Goal: Task Accomplishment & Management: Complete application form

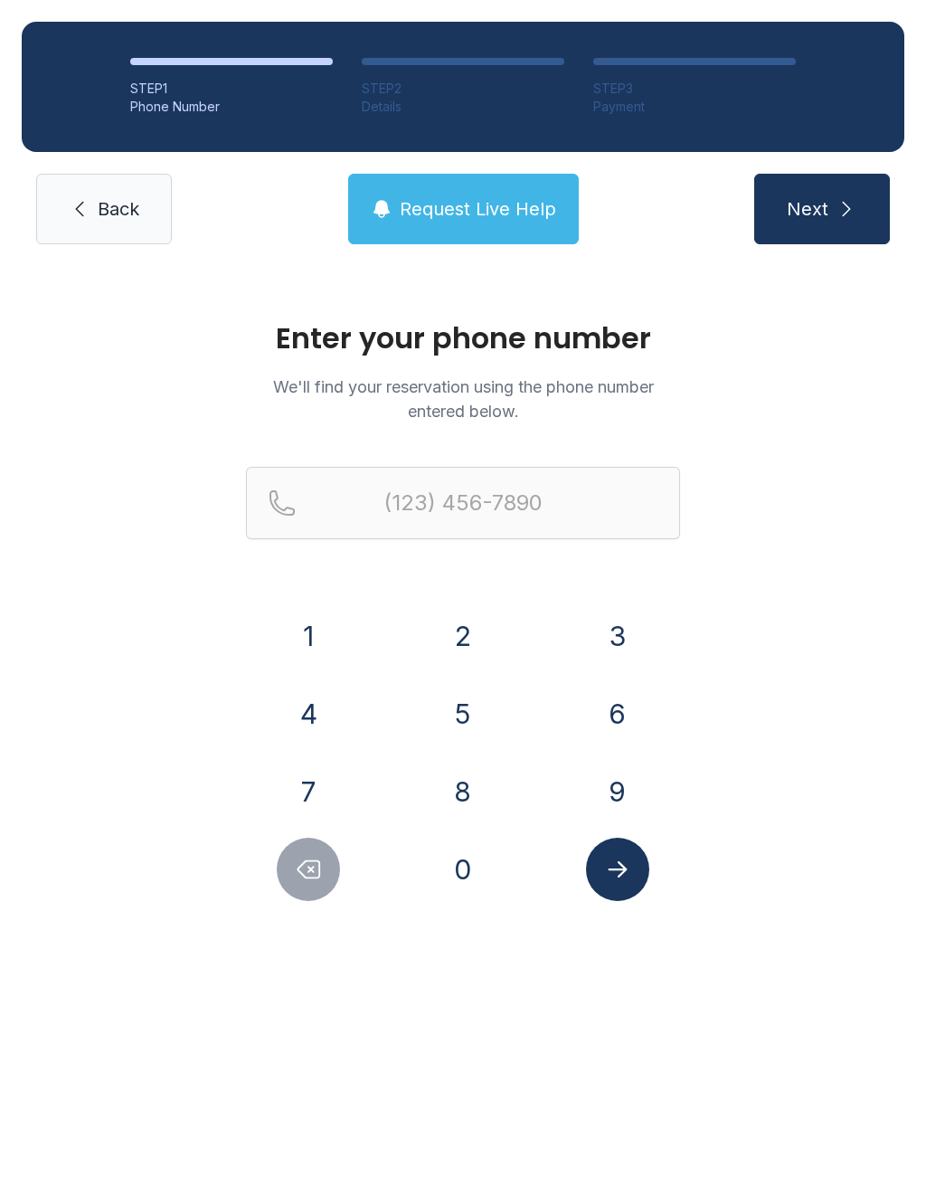
click at [320, 710] on button "4" at bounding box center [308, 713] width 63 height 63
click at [315, 627] on button "1" at bounding box center [308, 635] width 63 height 63
click at [603, 788] on button "9" at bounding box center [617, 791] width 63 height 63
click at [472, 717] on button "5" at bounding box center [463, 713] width 63 height 63
click at [479, 876] on button "0" at bounding box center [463, 869] width 63 height 63
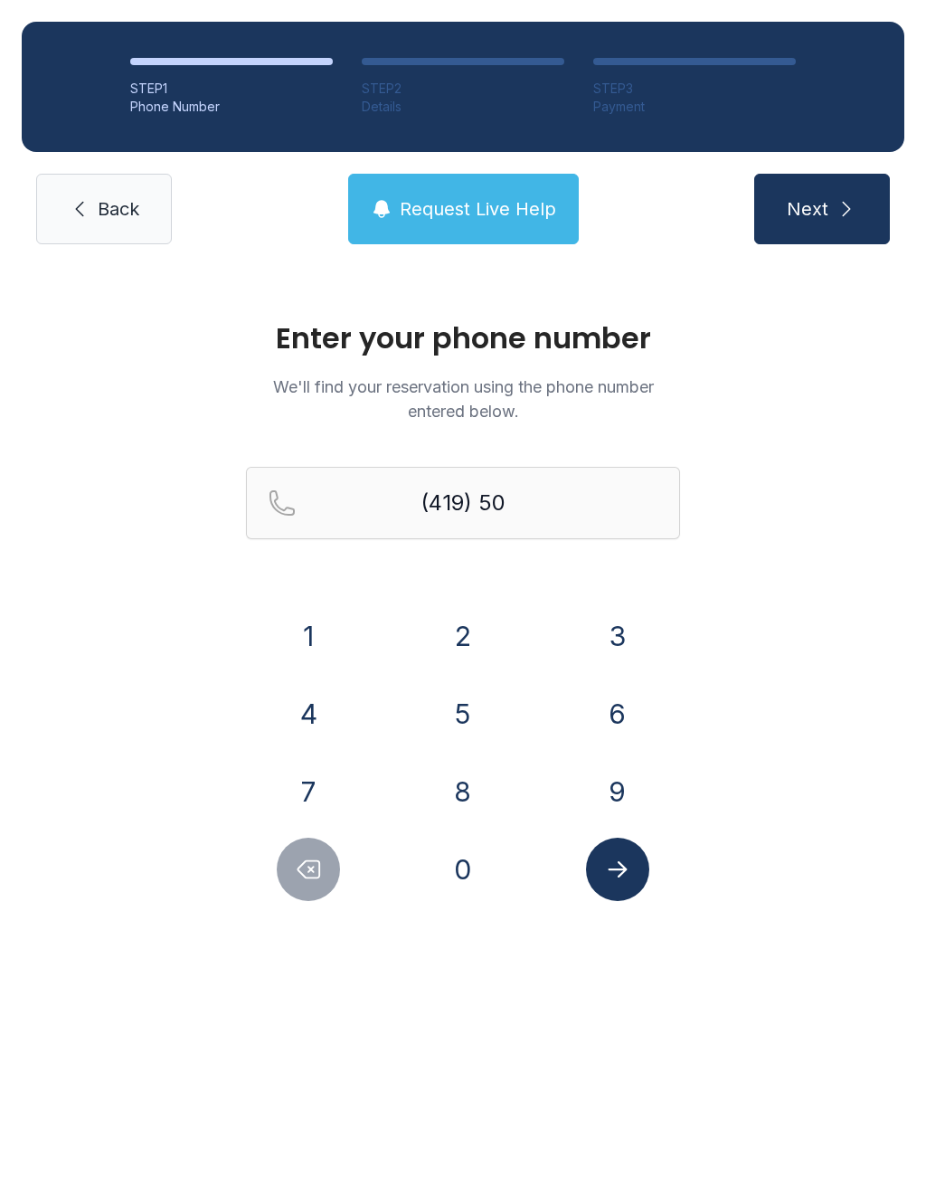
click at [611, 796] on button "9" at bounding box center [617, 791] width 63 height 63
click at [478, 704] on button "5" at bounding box center [463, 713] width 63 height 63
click at [463, 687] on button "5" at bounding box center [463, 713] width 63 height 63
click at [459, 628] on button "2" at bounding box center [463, 635] width 63 height 63
click at [453, 711] on button "5" at bounding box center [463, 713] width 63 height 63
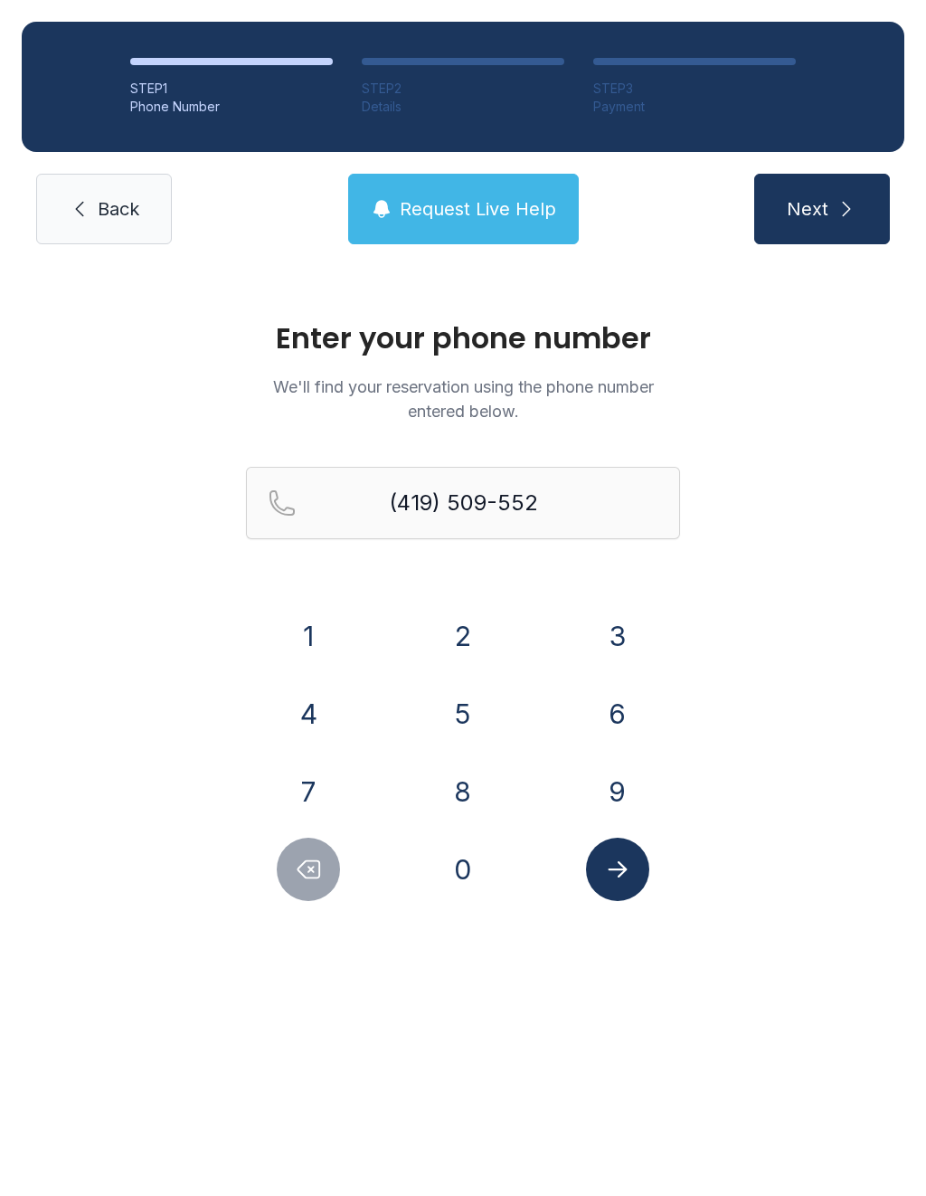
type input "[PHONE_NUMBER]"
click at [620, 859] on icon "Submit lookup form" at bounding box center [617, 869] width 27 height 27
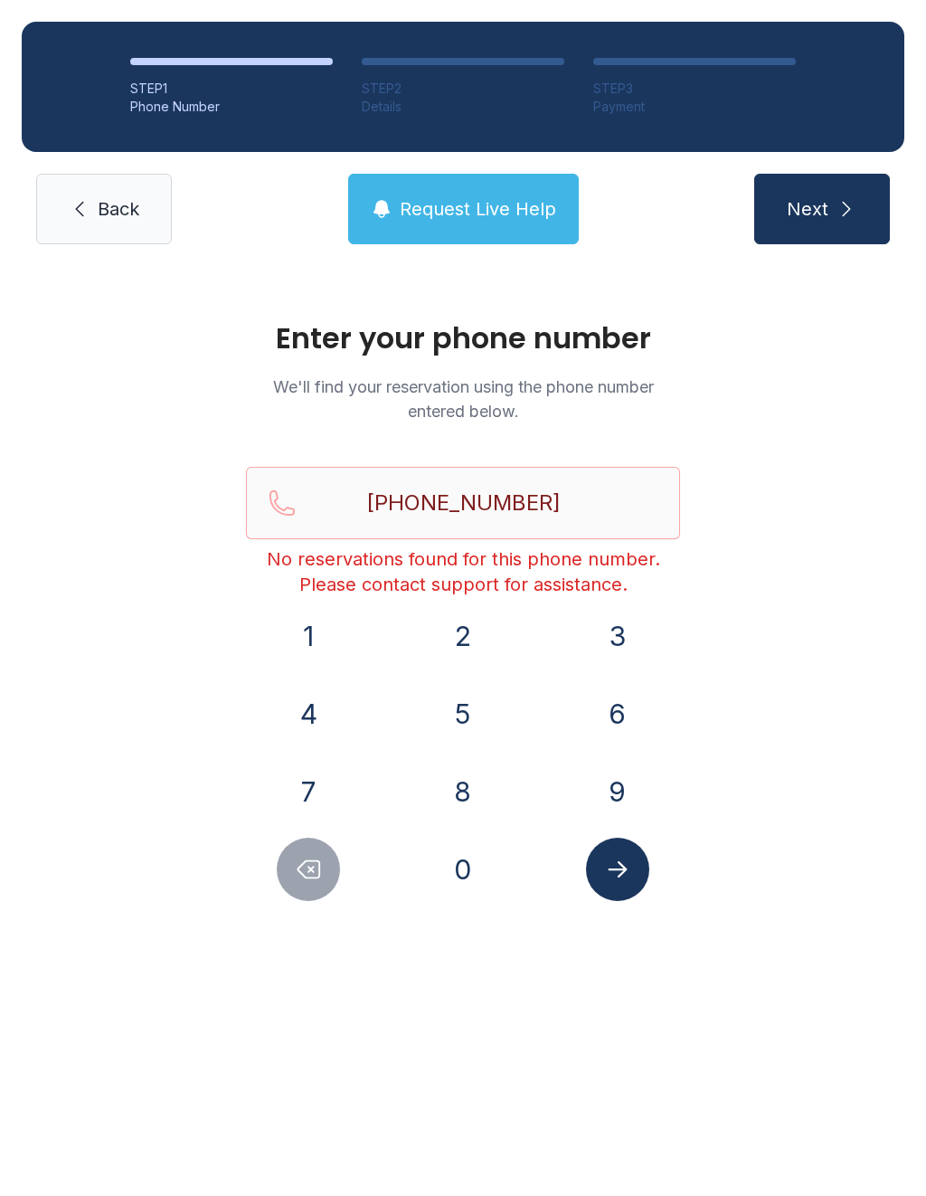
click at [116, 239] on link "Back" at bounding box center [104, 209] width 136 height 71
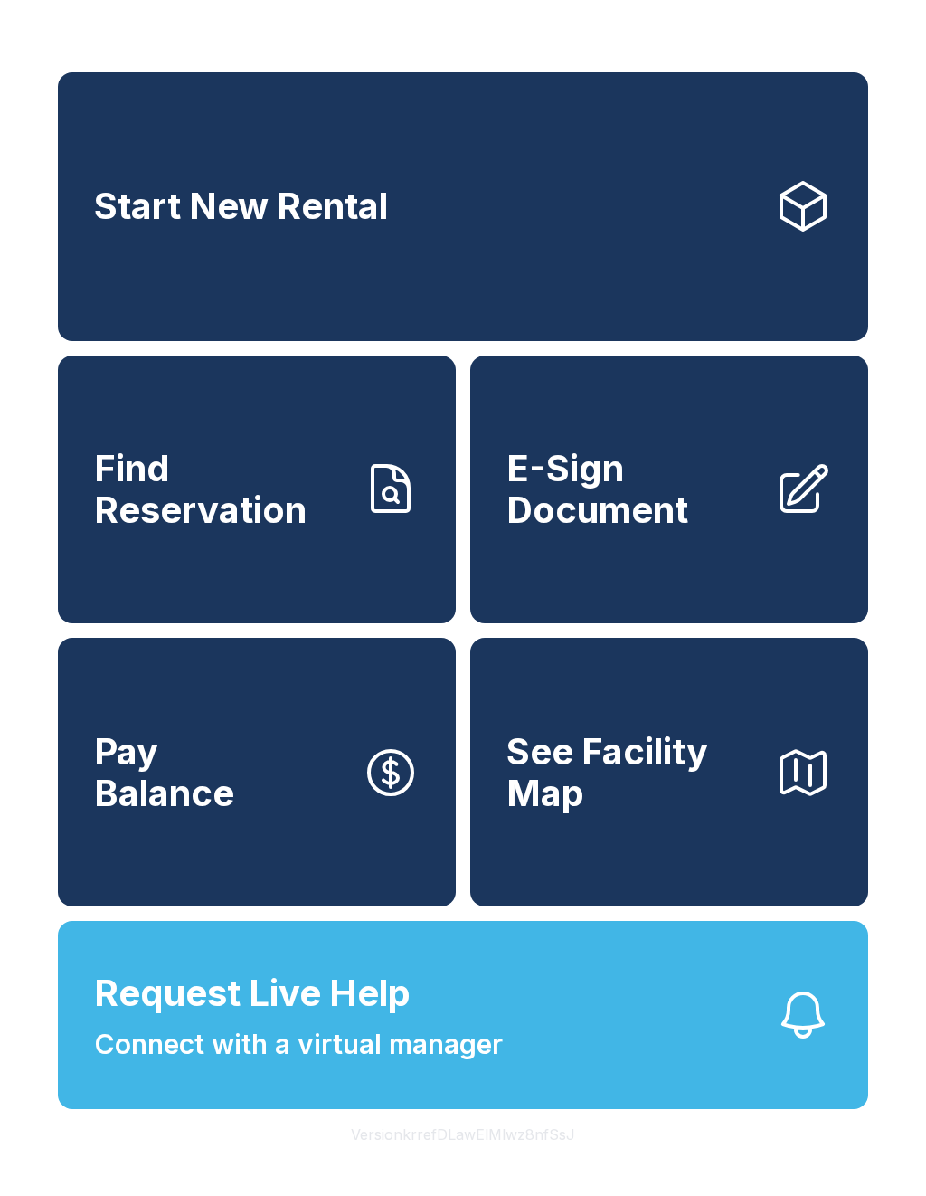
click at [305, 493] on span "Find Reservation" at bounding box center [220, 489] width 253 height 82
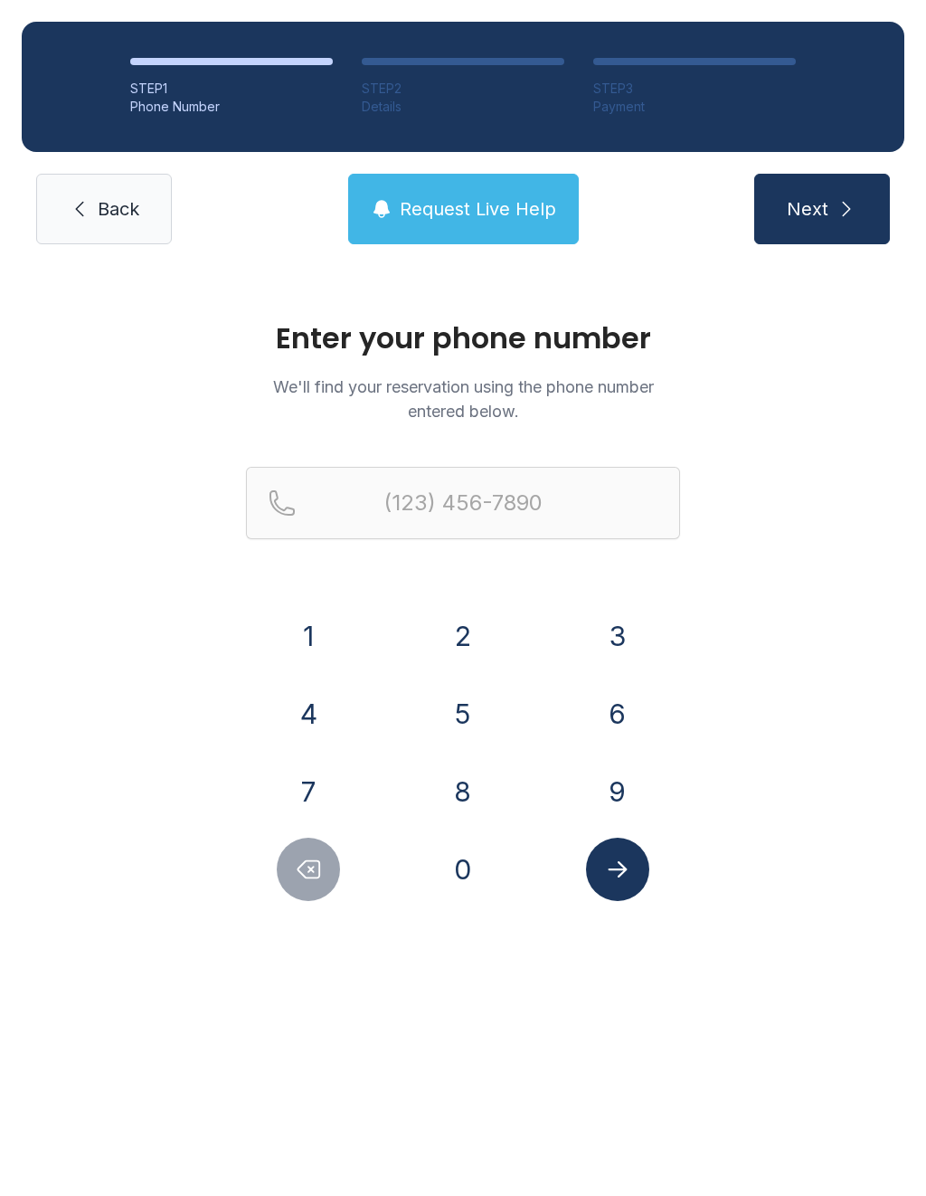
click at [329, 711] on button "4" at bounding box center [308, 713] width 63 height 63
click at [323, 631] on button "1" at bounding box center [308, 635] width 63 height 63
click at [597, 791] on button "9" at bounding box center [617, 791] width 63 height 63
click at [459, 705] on button "5" at bounding box center [463, 713] width 63 height 63
click at [467, 859] on button "0" at bounding box center [463, 869] width 63 height 63
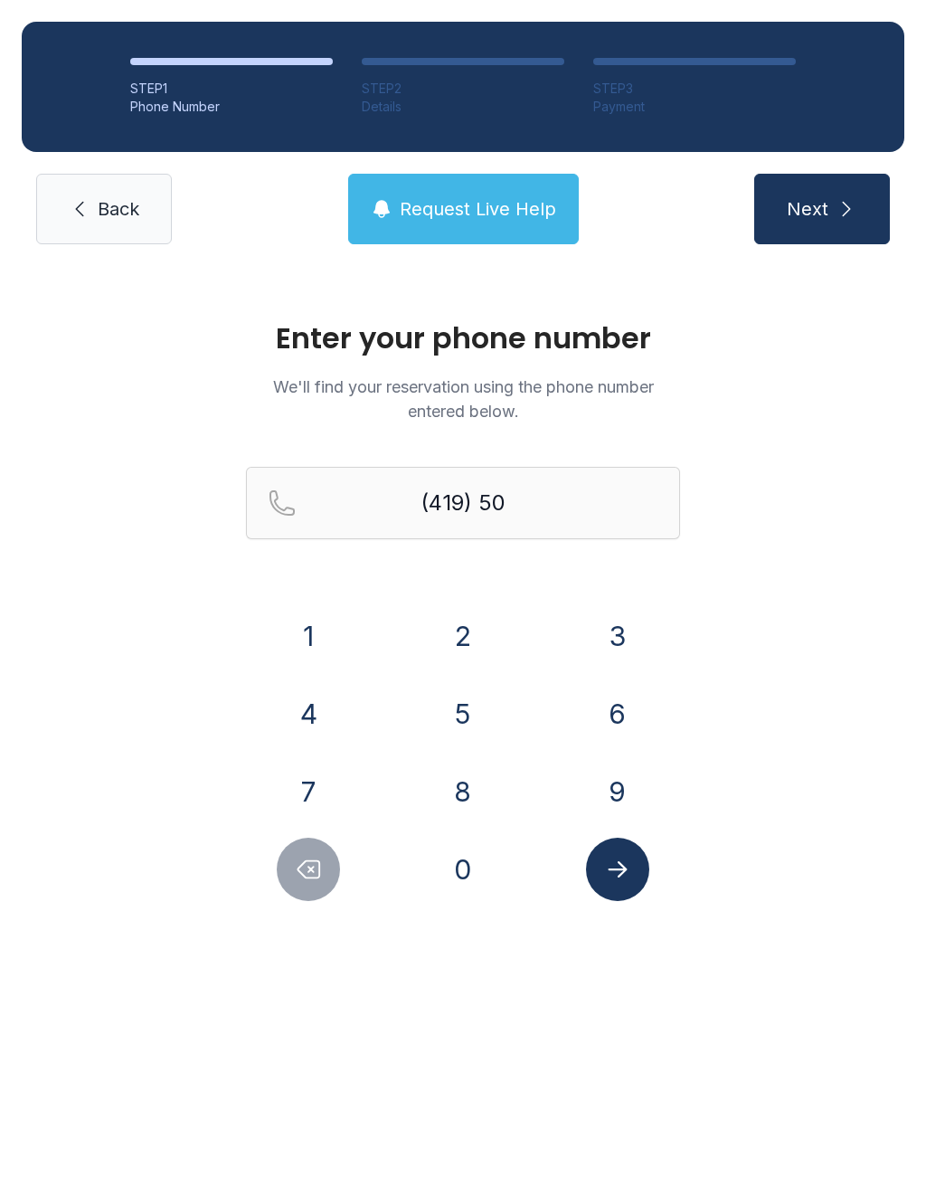
click at [602, 784] on button "9" at bounding box center [617, 791] width 63 height 63
click at [460, 709] on button "5" at bounding box center [463, 713] width 63 height 63
click at [460, 708] on button "5" at bounding box center [463, 713] width 63 height 63
click at [454, 606] on button "2" at bounding box center [463, 635] width 63 height 63
click at [457, 674] on div "1 2 3 4 5 6 7 8 9 0" at bounding box center [463, 752] width 434 height 297
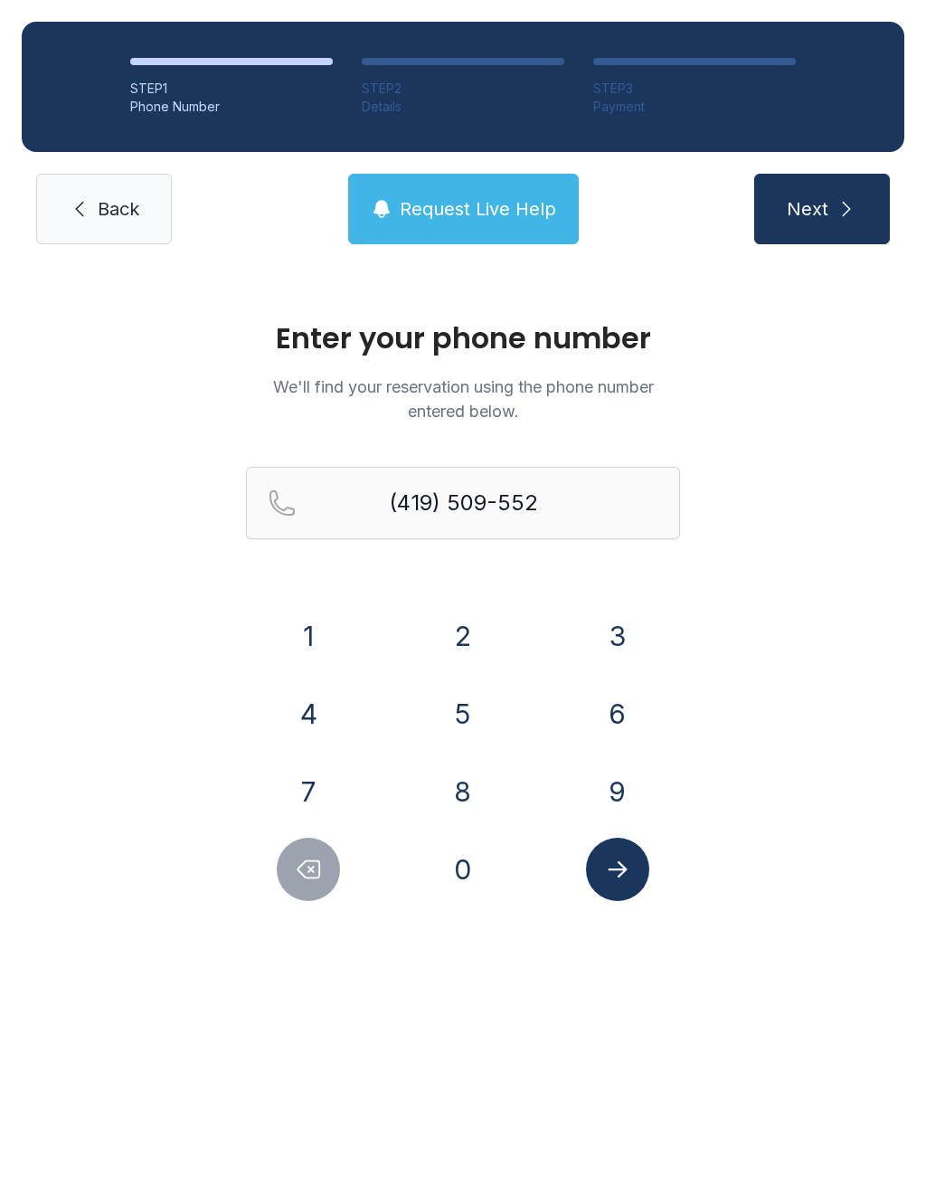
click at [466, 732] on button "5" at bounding box center [463, 713] width 63 height 63
click at [644, 882] on button "Submit lookup form" at bounding box center [617, 869] width 63 height 63
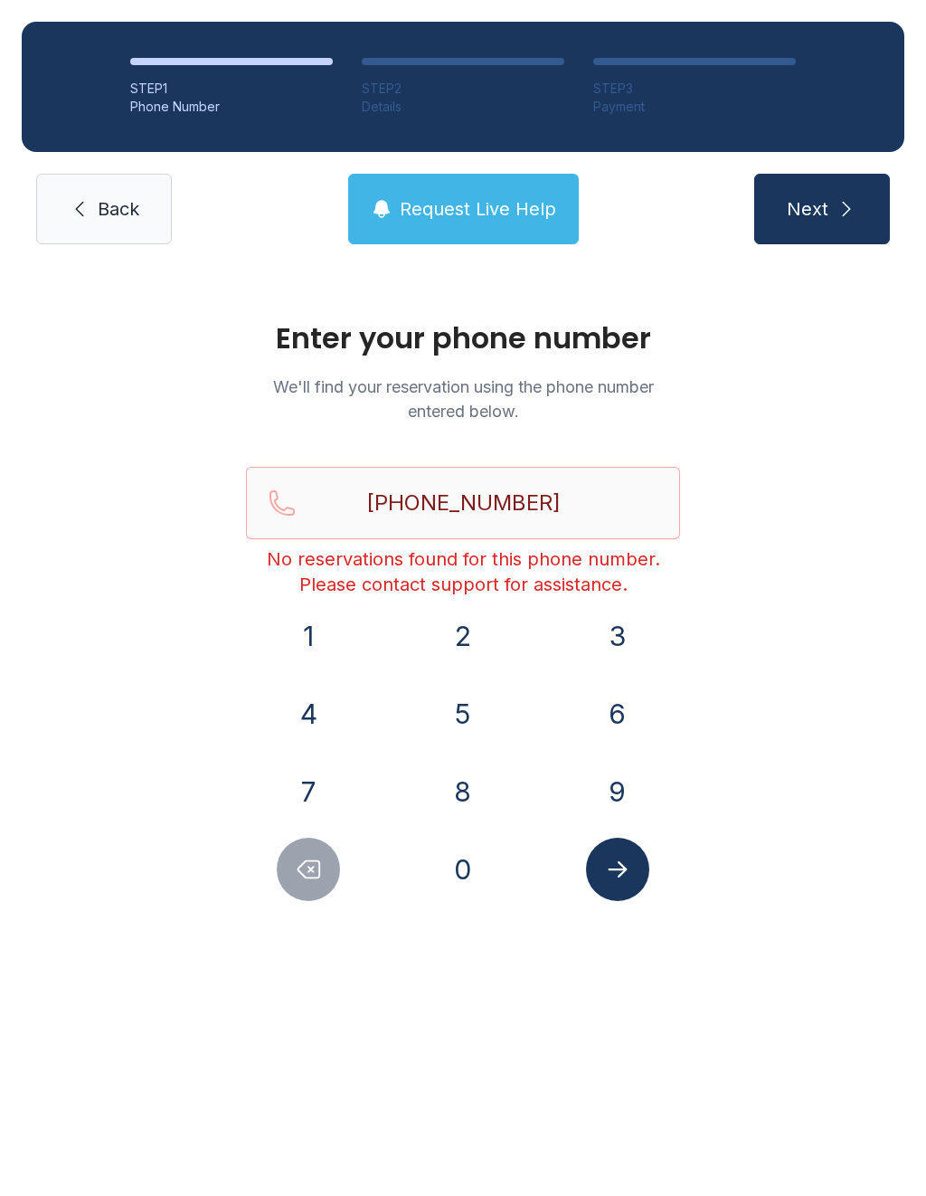
click at [604, 869] on icon "Submit lookup form" at bounding box center [617, 869] width 27 height 27
click at [631, 897] on button "Submit lookup form" at bounding box center [617, 869] width 63 height 63
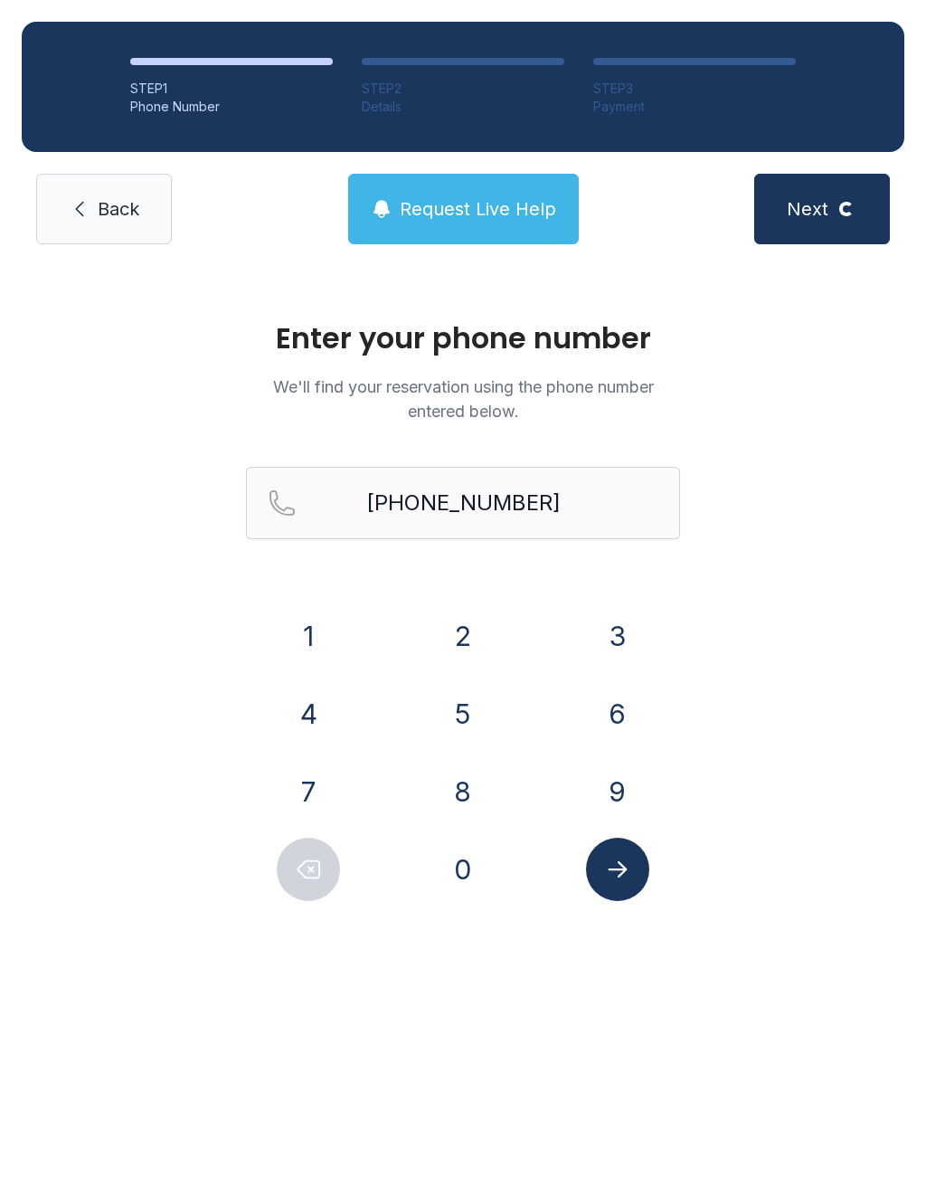
click at [633, 900] on div at bounding box center [618, 869] width 126 height 63
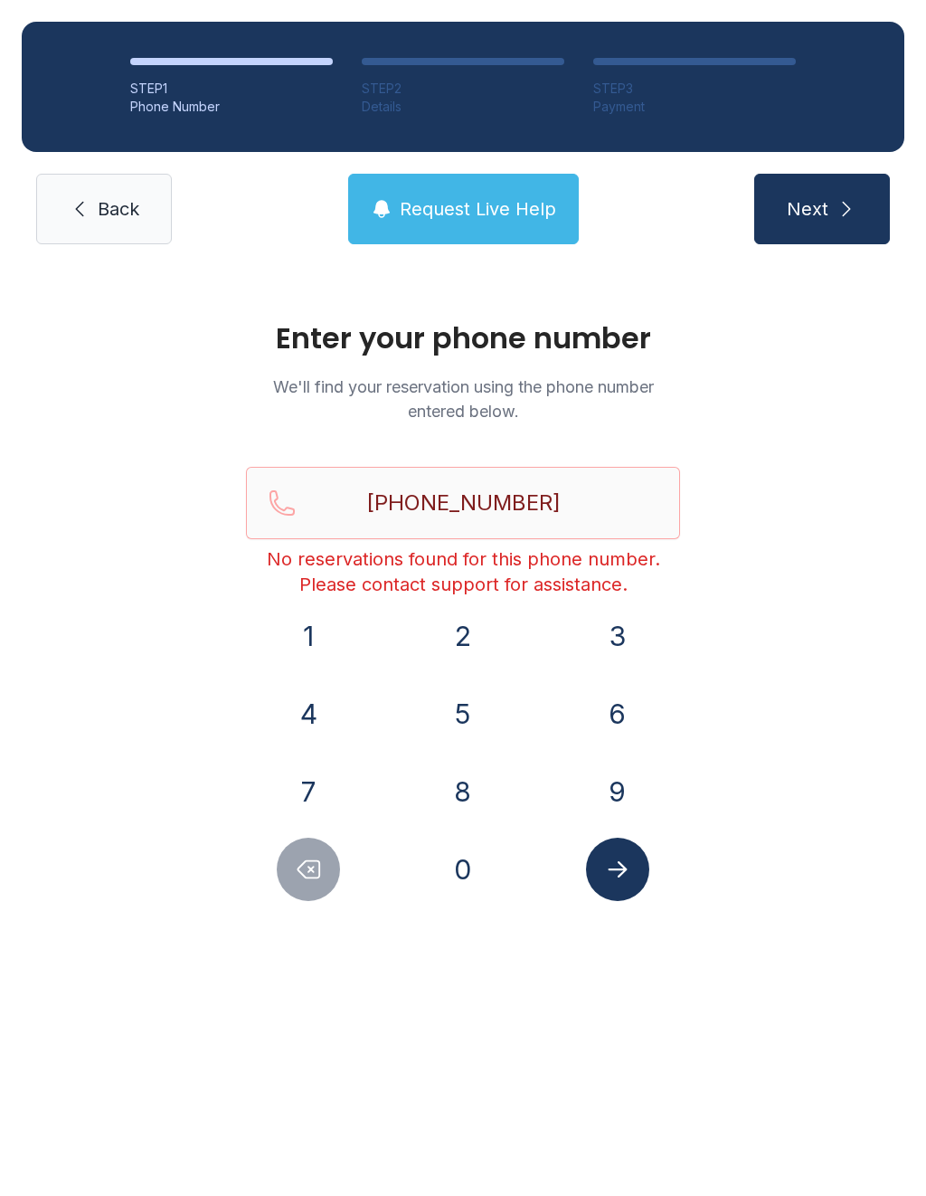
click at [306, 861] on icon "Delete number" at bounding box center [310, 869] width 22 height 17
click at [311, 916] on div "Enter your phone number We'll find your reservation using the phone number ente…" at bounding box center [463, 619] width 926 height 707
click at [304, 884] on button "Delete number" at bounding box center [308, 869] width 63 height 63
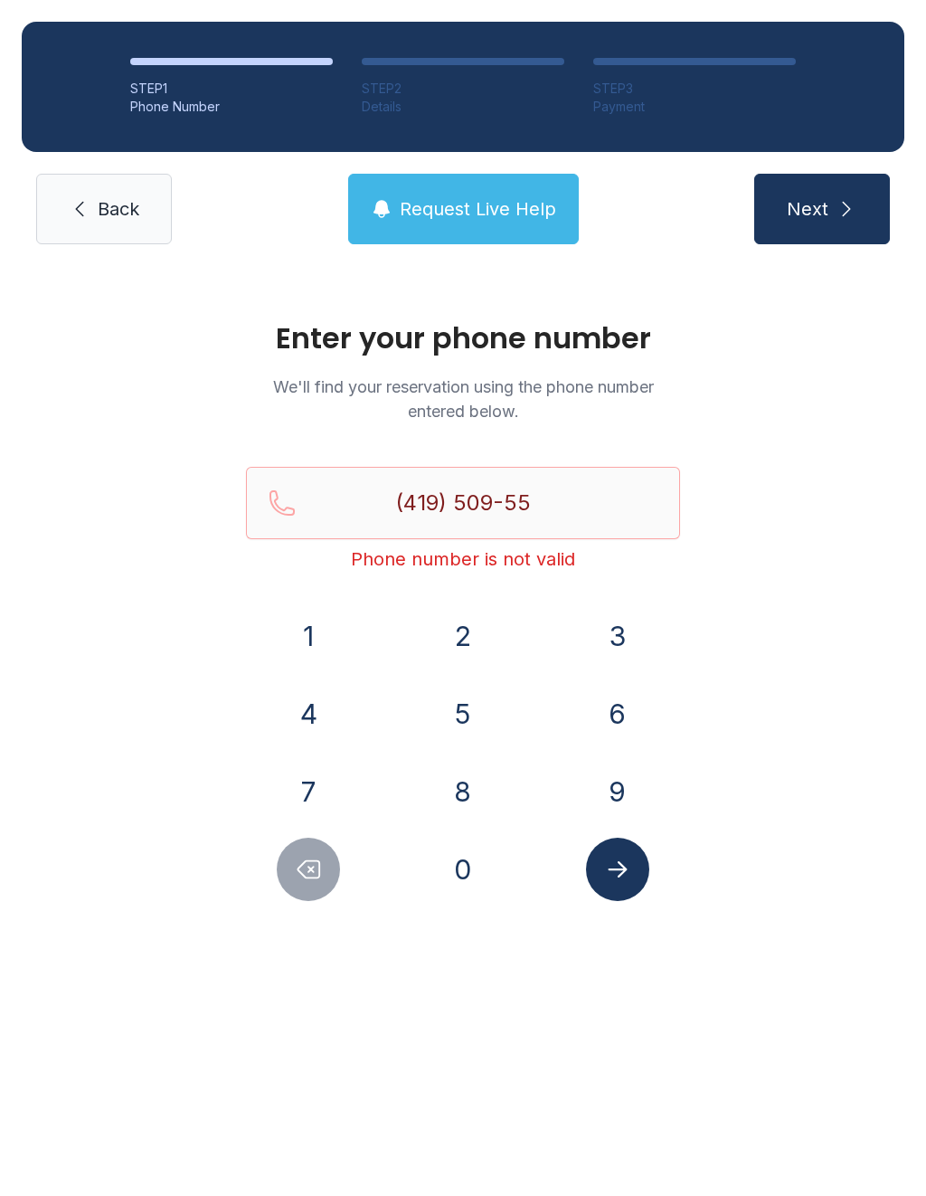
click at [303, 876] on icon "Delete number" at bounding box center [310, 869] width 22 height 17
click at [302, 876] on icon "Delete number" at bounding box center [308, 869] width 27 height 27
click at [318, 861] on icon "Delete number" at bounding box center [310, 869] width 22 height 17
click at [311, 857] on icon "Delete number" at bounding box center [308, 869] width 27 height 27
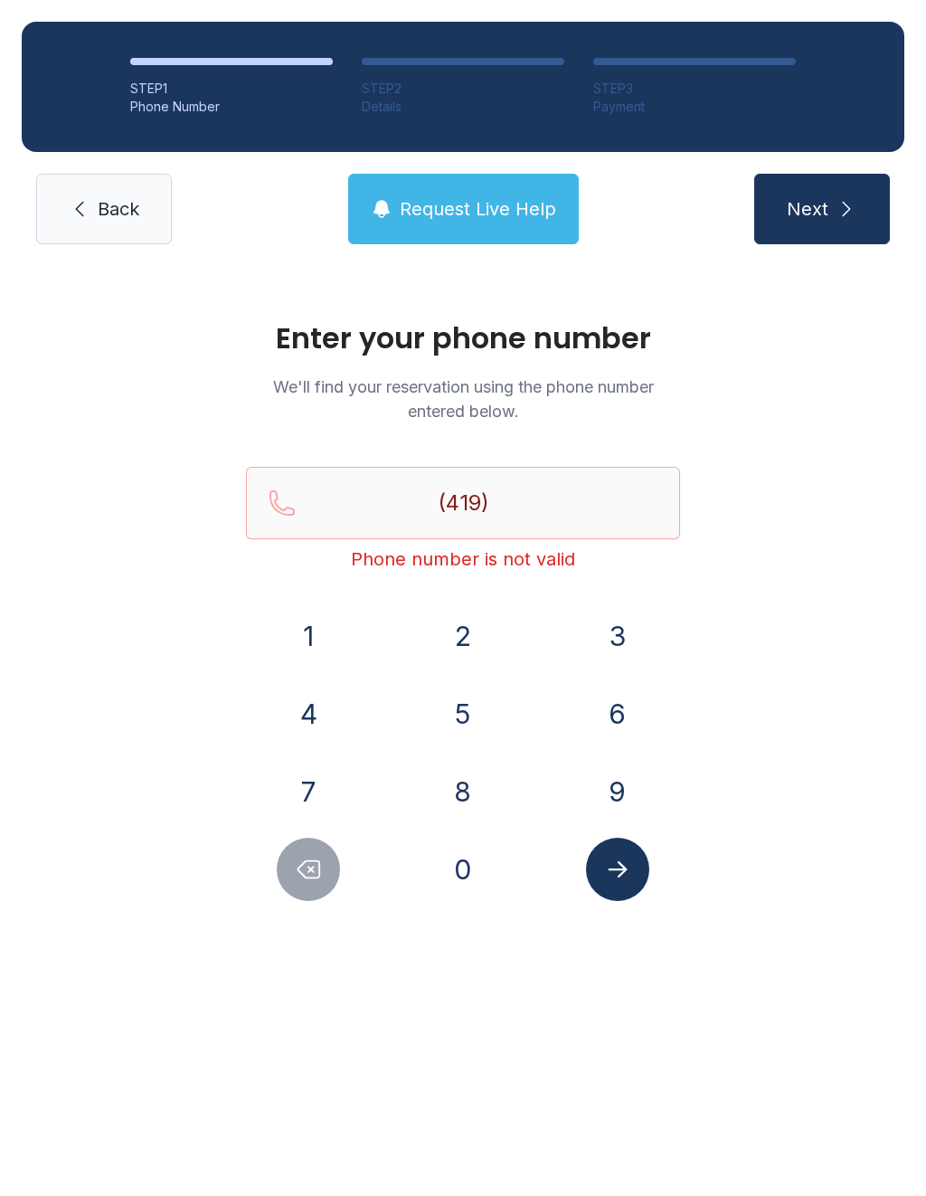
click at [310, 856] on icon "Delete number" at bounding box center [308, 869] width 27 height 27
click at [329, 860] on button "Delete number" at bounding box center [308, 869] width 63 height 63
type input "(4"
click at [328, 860] on button "Delete number" at bounding box center [308, 869] width 63 height 63
click at [311, 869] on icon "Delete number" at bounding box center [310, 869] width 22 height 17
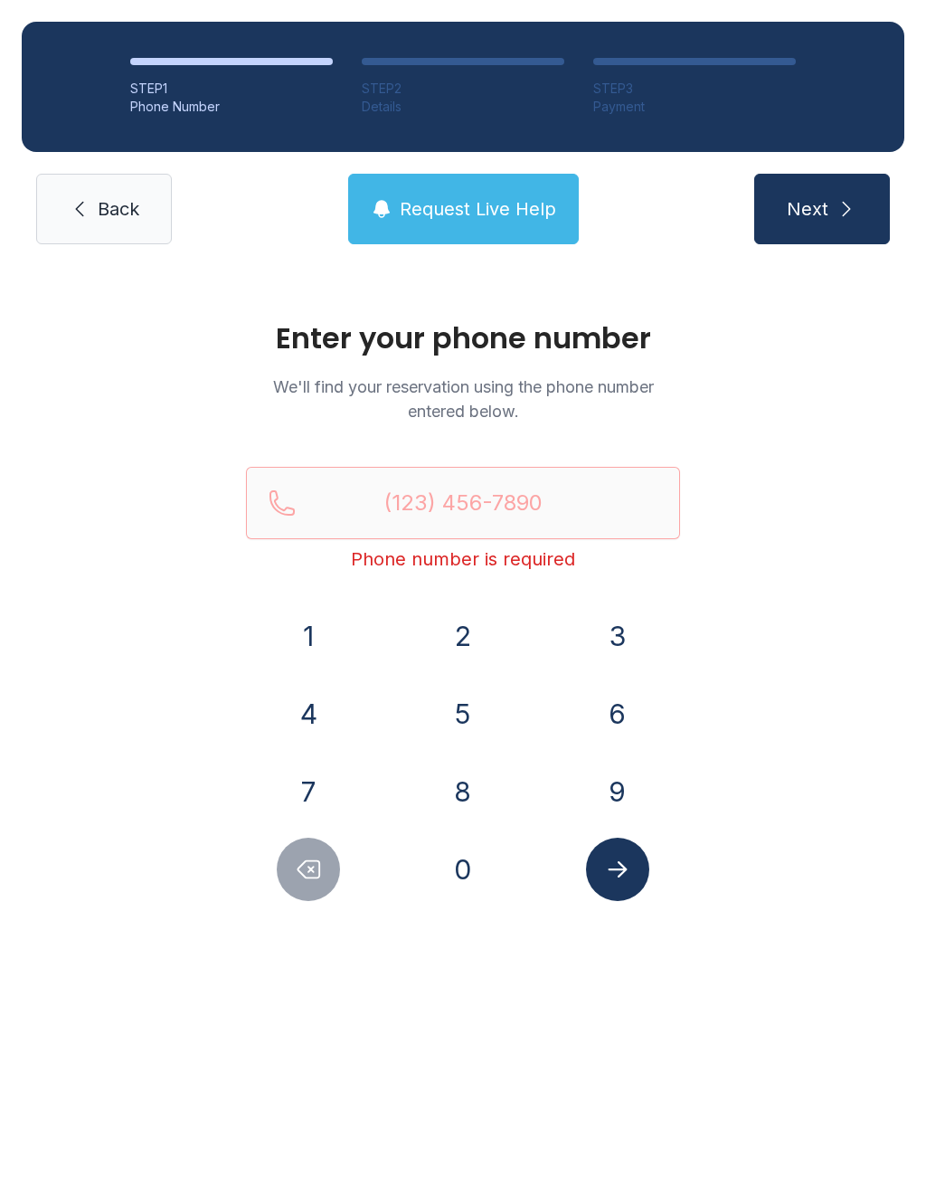
click at [512, 212] on span "Request Live Help" at bounding box center [478, 208] width 157 height 25
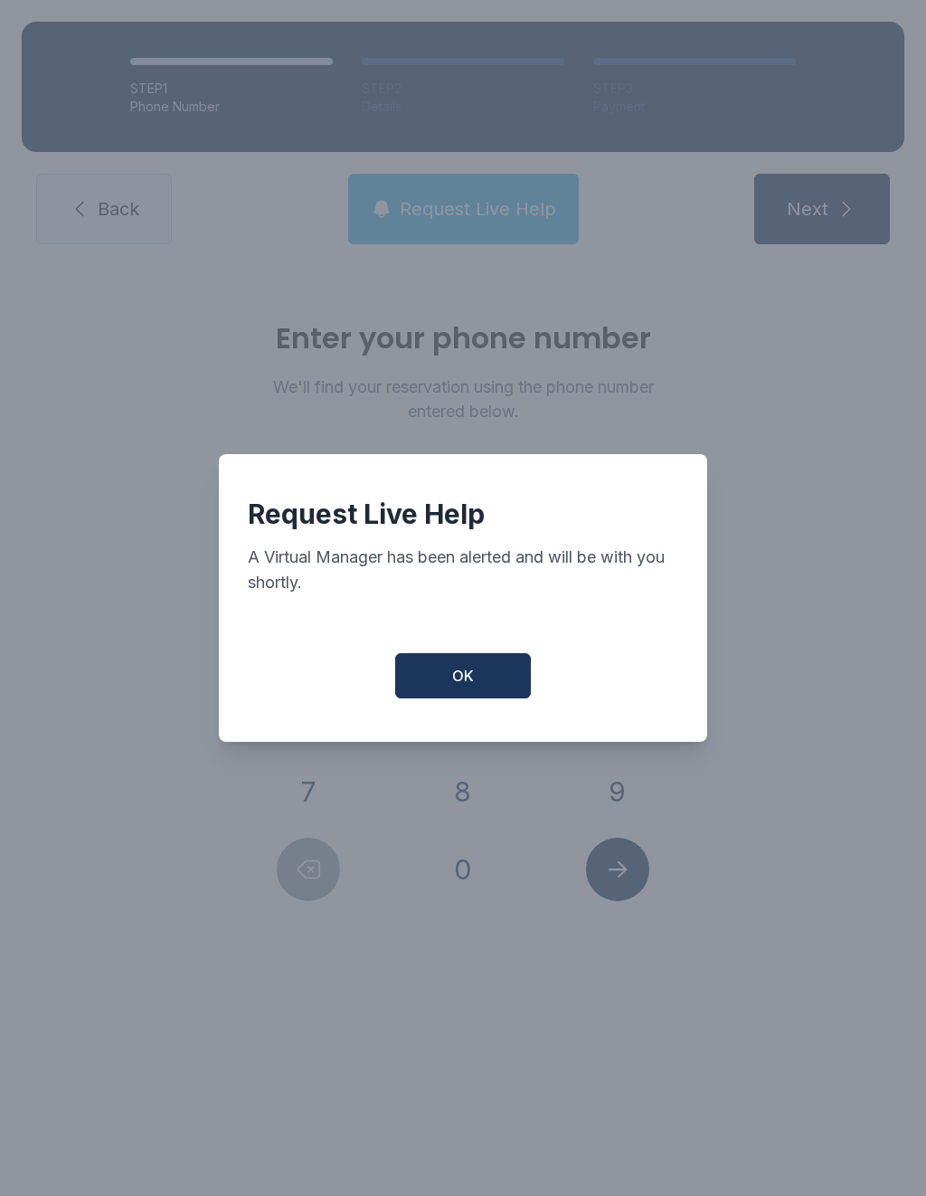
click at [454, 687] on span "OK" at bounding box center [463, 676] width 22 height 22
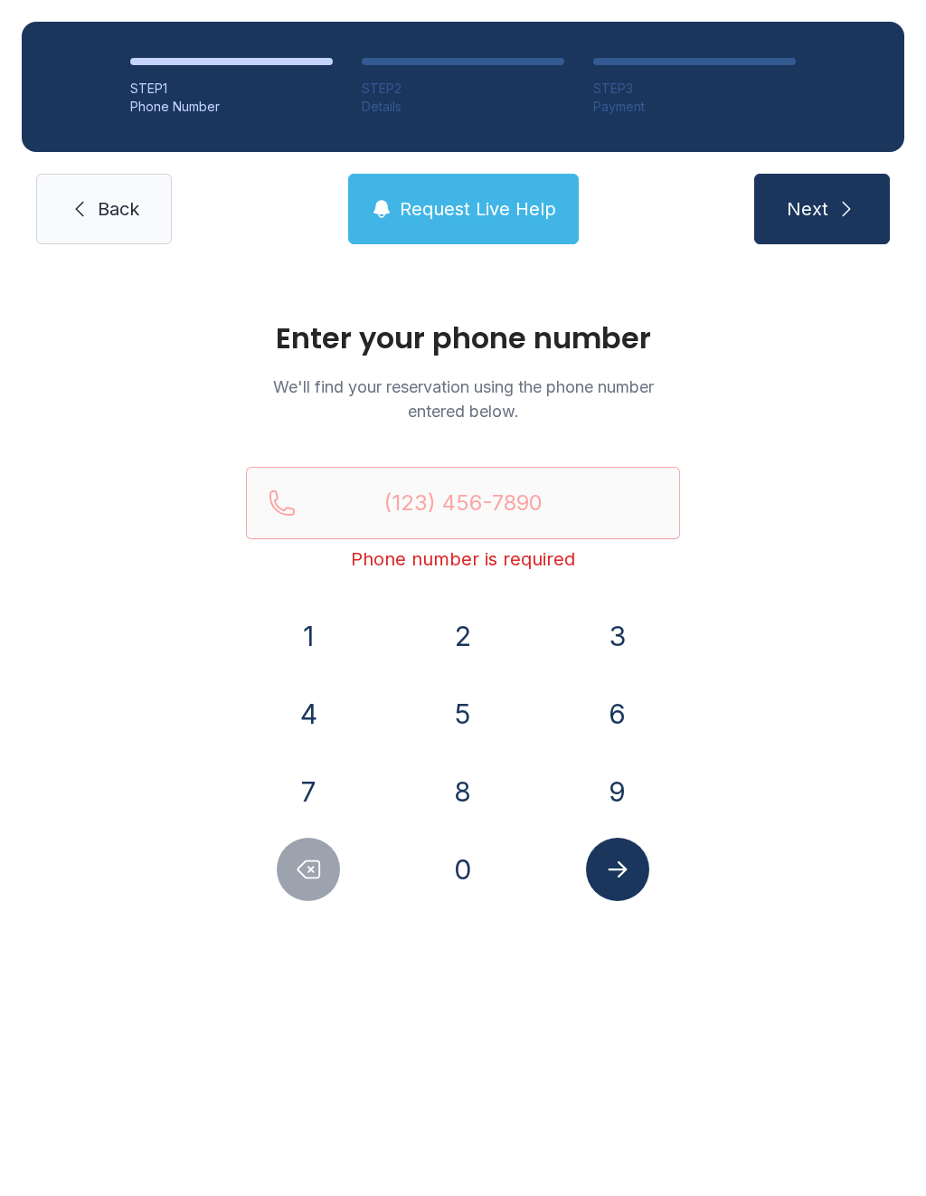
click at [454, 682] on span "OK" at bounding box center [463, 671] width 21 height 21
click at [121, 187] on link "Back" at bounding box center [104, 209] width 136 height 71
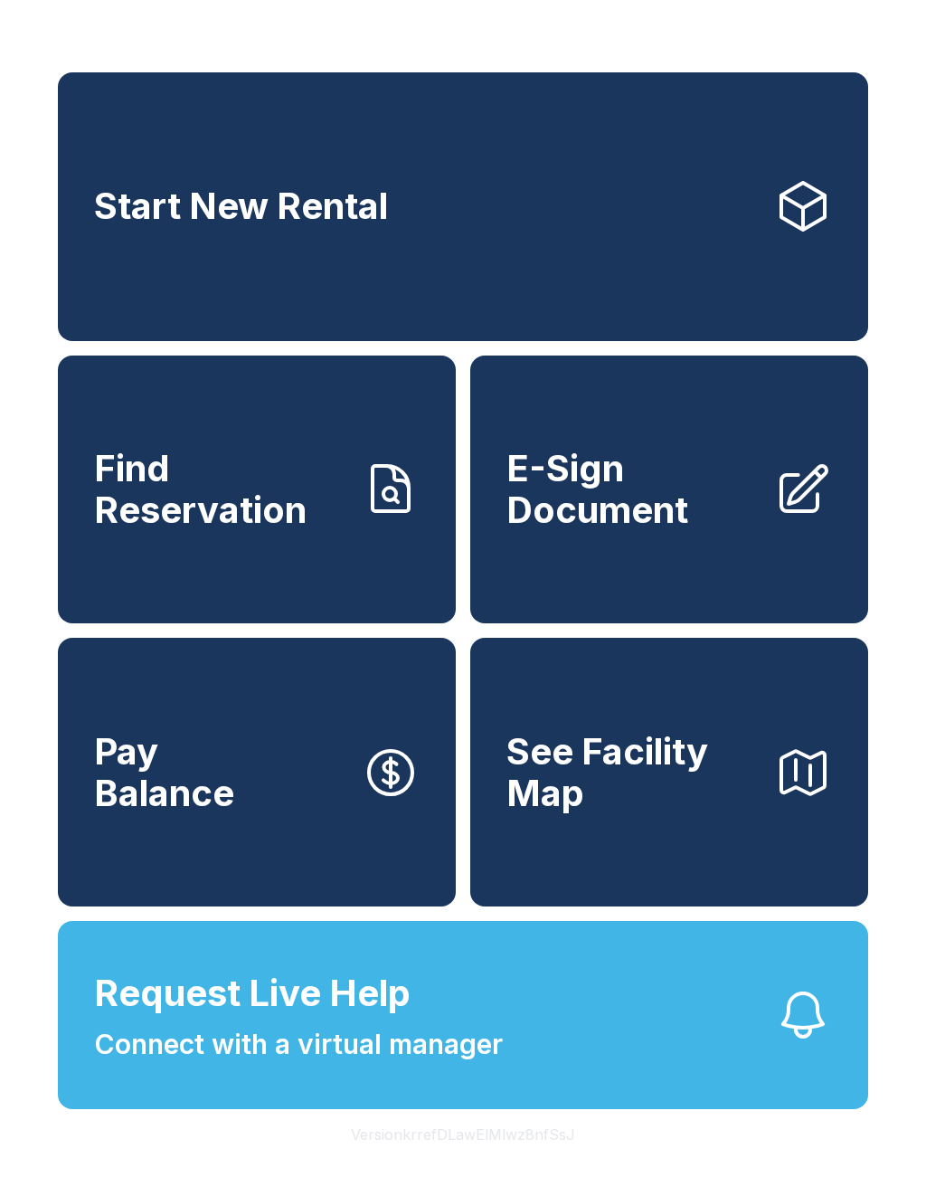
click at [680, 523] on span "E-Sign Document" at bounding box center [633, 489] width 253 height 82
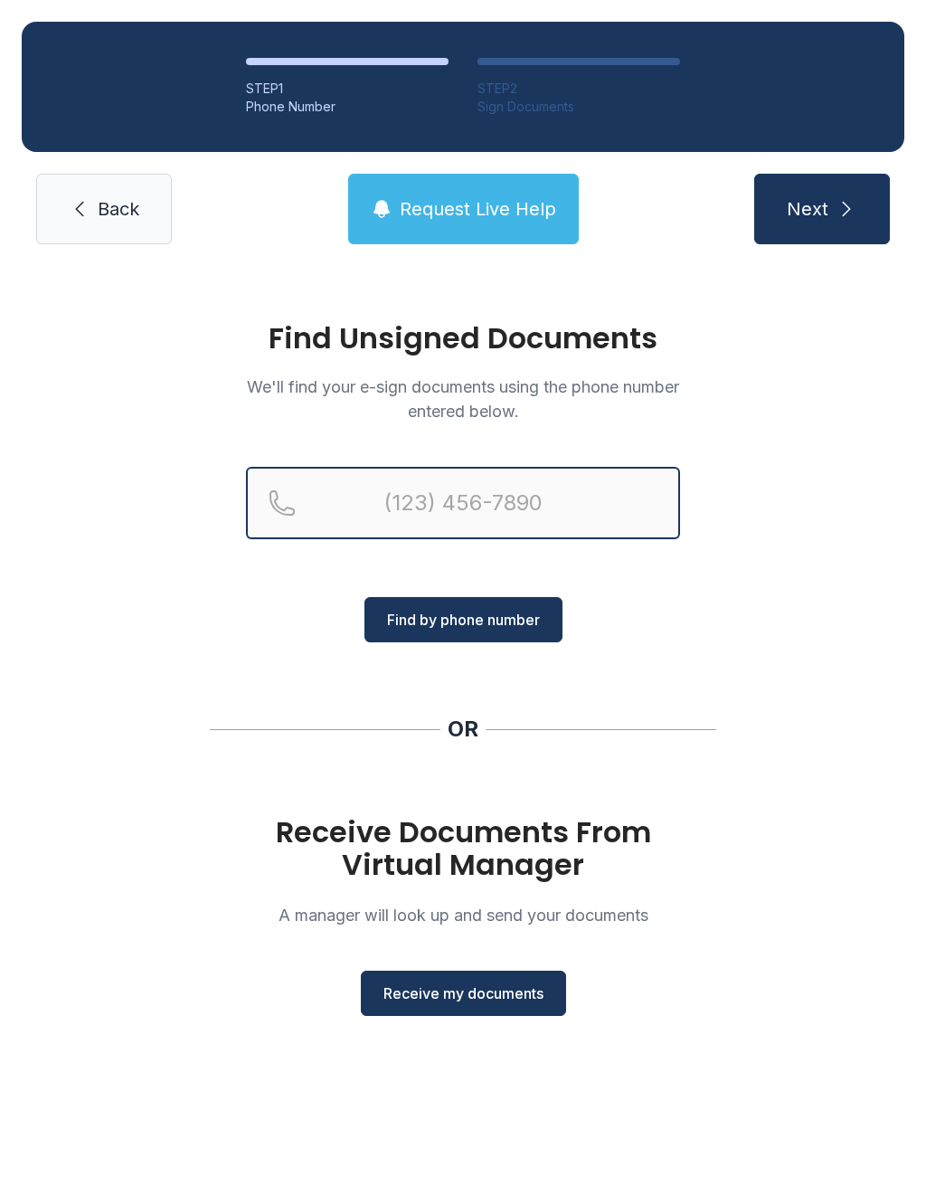
click at [497, 478] on input "Reservation phone number" at bounding box center [463, 503] width 434 height 72
type input "[PHONE_NUMBER]"
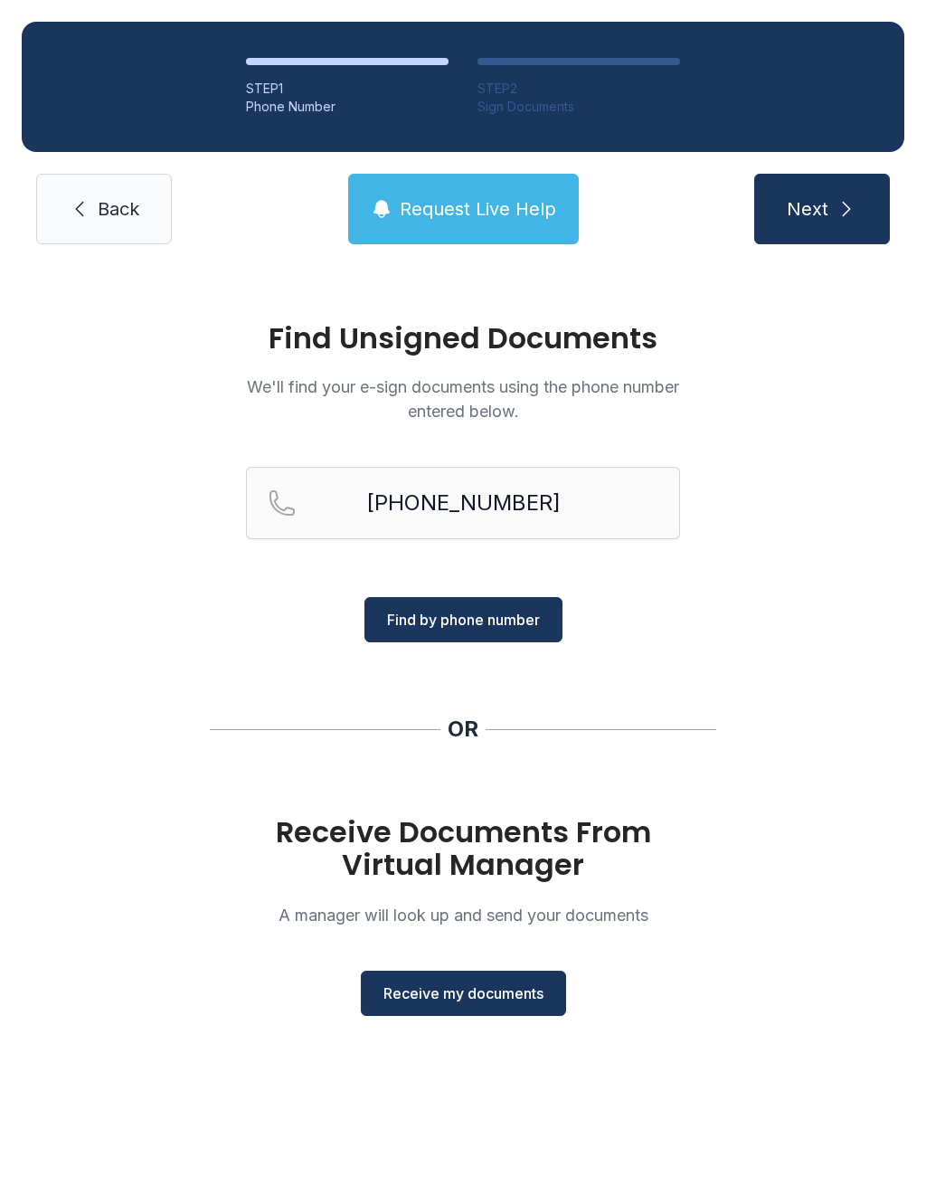
click at [476, 630] on span "Find by phone number" at bounding box center [463, 620] width 153 height 22
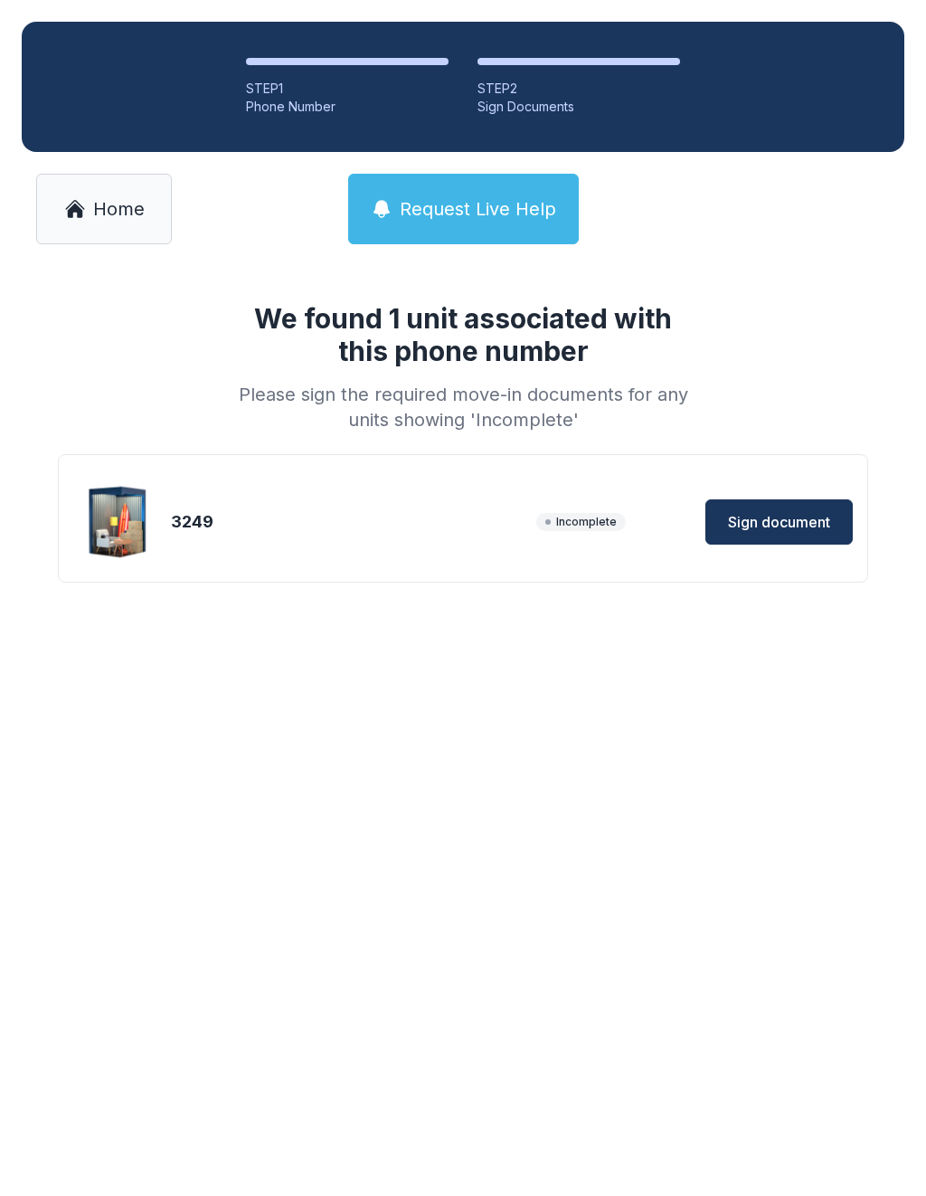
click at [780, 503] on button "Sign document" at bounding box center [779, 521] width 147 height 45
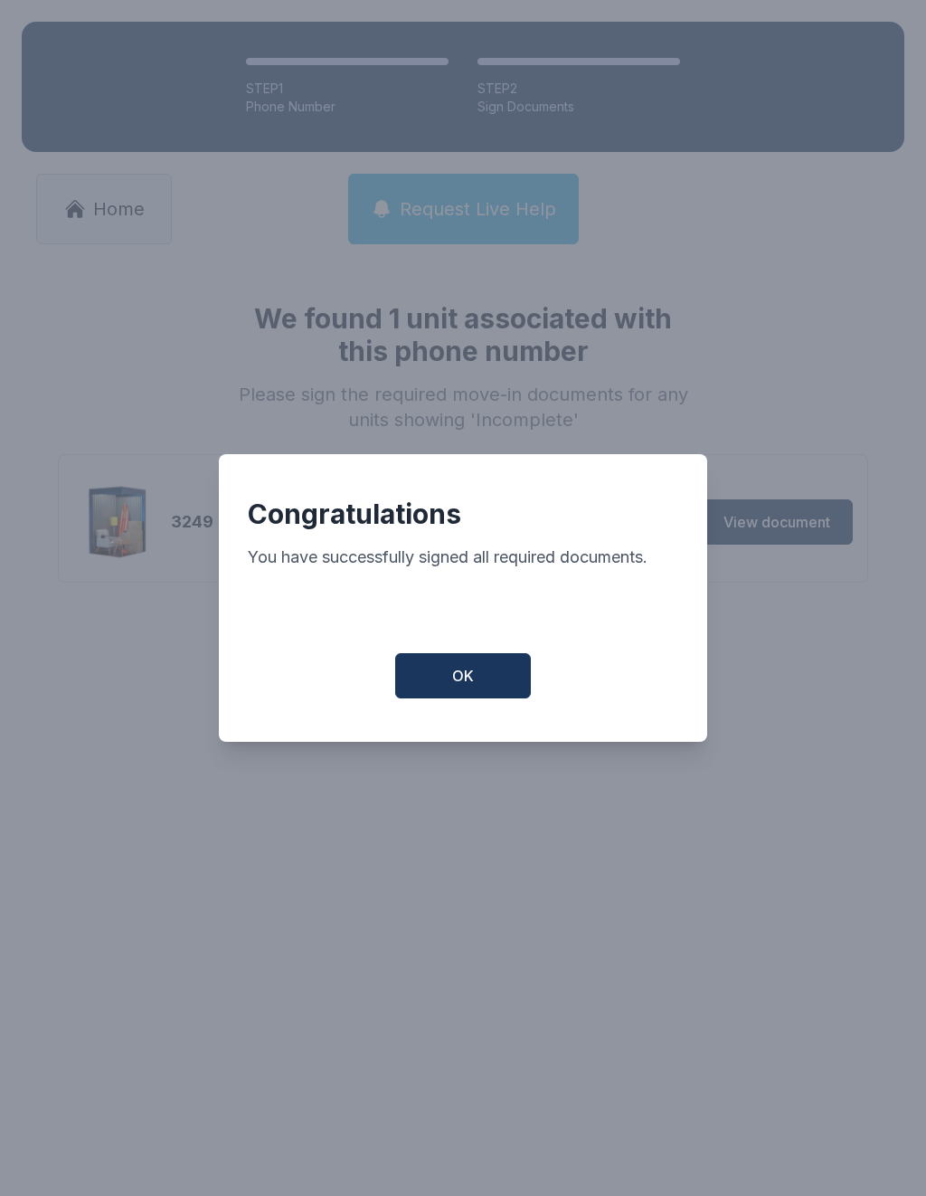
click at [429, 690] on button "OK" at bounding box center [463, 675] width 136 height 45
